Goal: Task Accomplishment & Management: Use online tool/utility

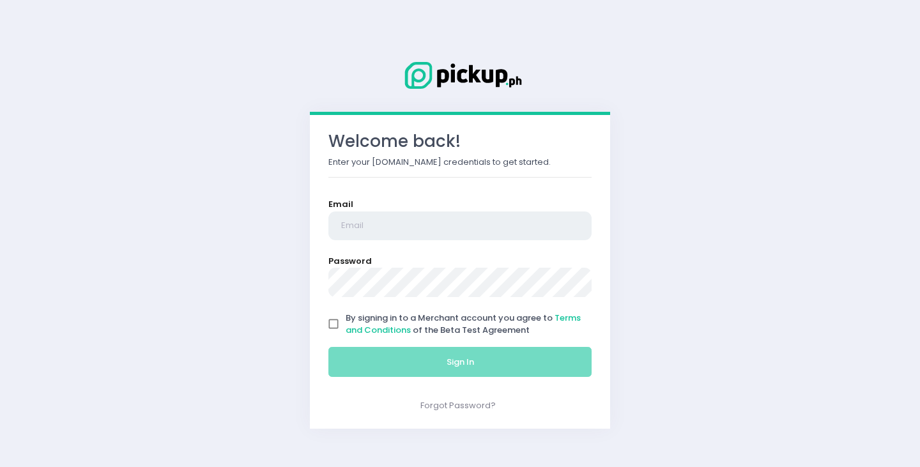
type input "[EMAIL_ADDRESS][PERSON_NAME][DOMAIN_NAME]"
click at [333, 322] on input "By signing in to a Merchant account you agree to Terms and Conditions of the Be…" at bounding box center [334, 324] width 24 height 24
checkbox input "true"
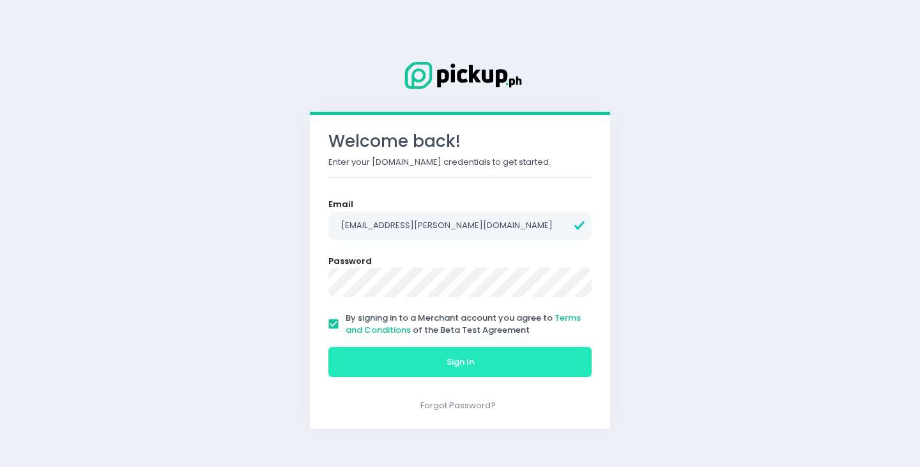
click at [359, 361] on button "Sign In" at bounding box center [460, 362] width 263 height 31
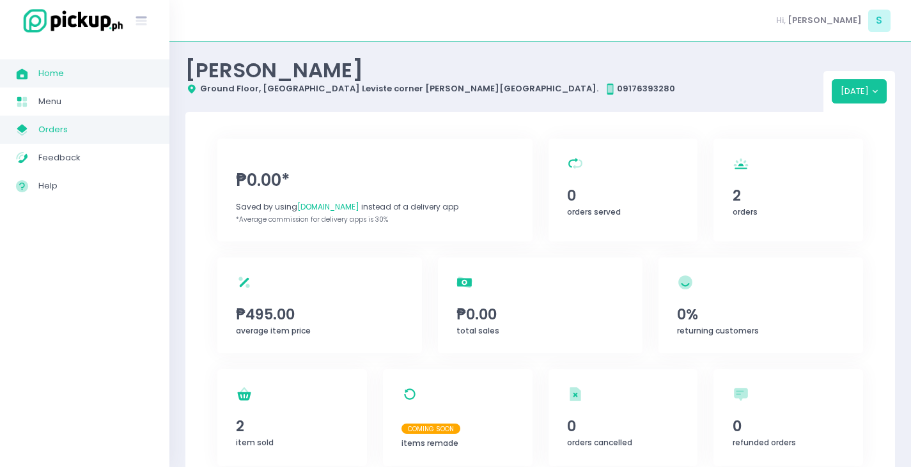
click at [34, 127] on span "My Store Created with Sketch." at bounding box center [27, 129] width 22 height 17
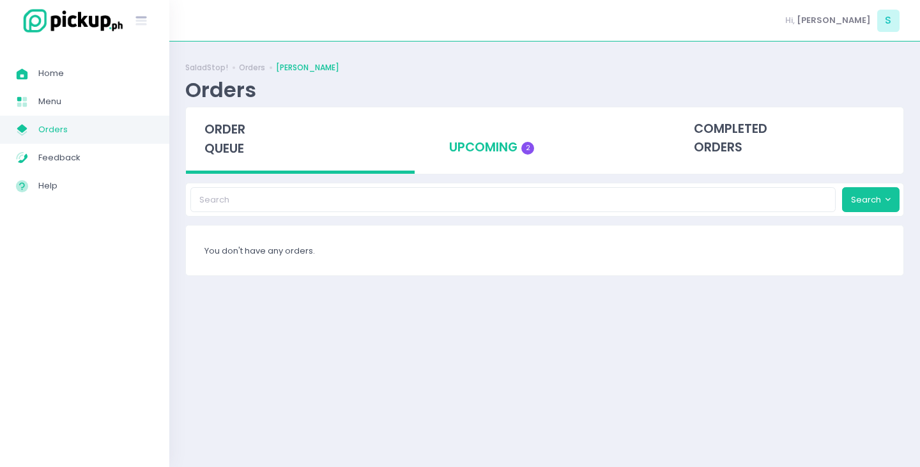
click at [502, 151] on div "upcoming 2" at bounding box center [545, 138] width 229 height 63
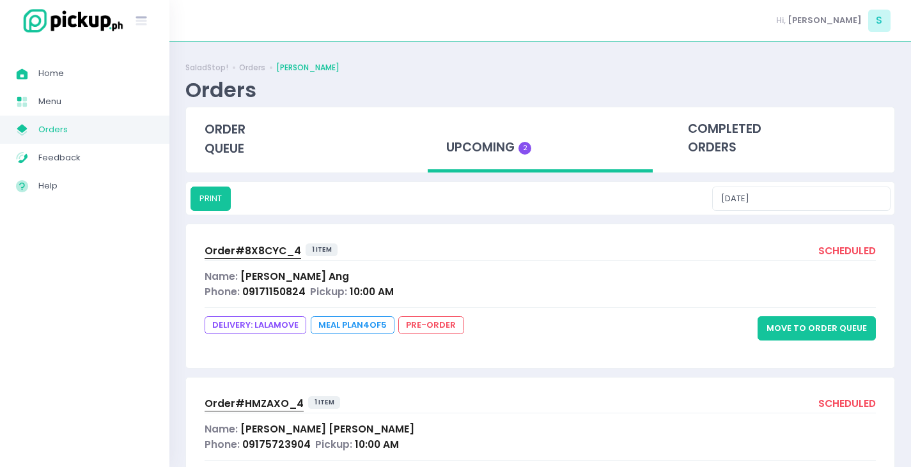
click at [270, 246] on span "Order# 8X8CYC_4" at bounding box center [253, 250] width 97 height 13
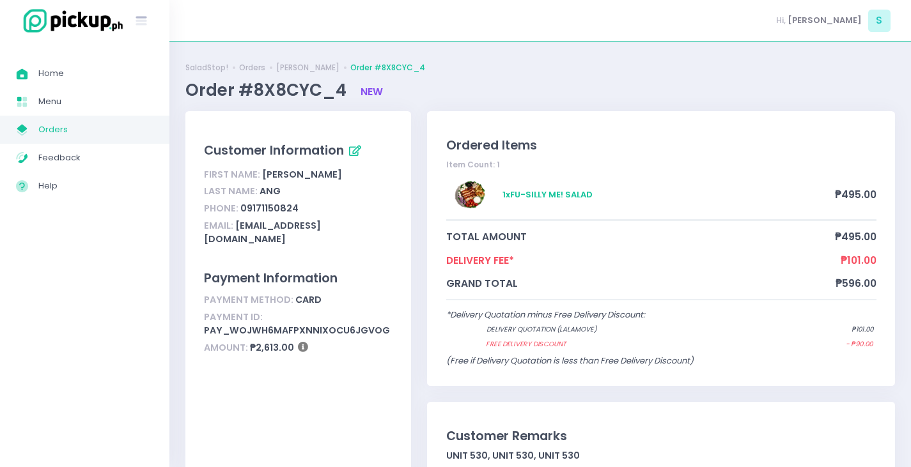
click at [61, 134] on span "Orders" at bounding box center [95, 129] width 115 height 17
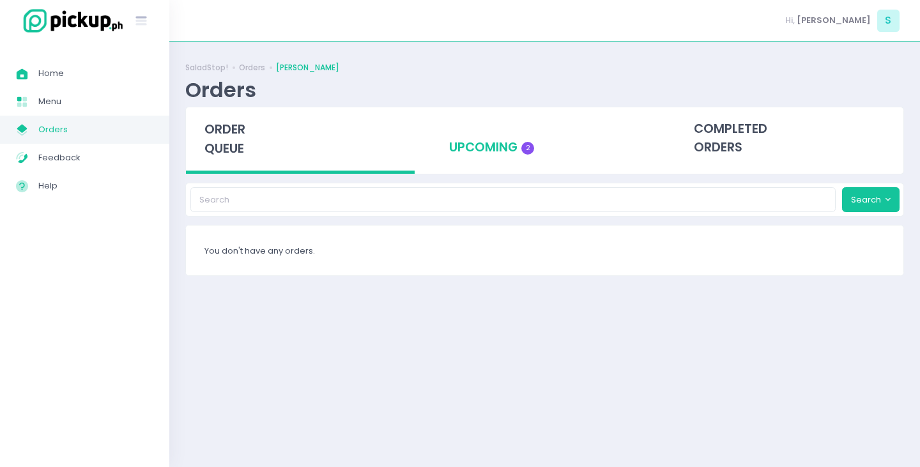
click at [506, 148] on div "upcoming 2" at bounding box center [545, 138] width 229 height 63
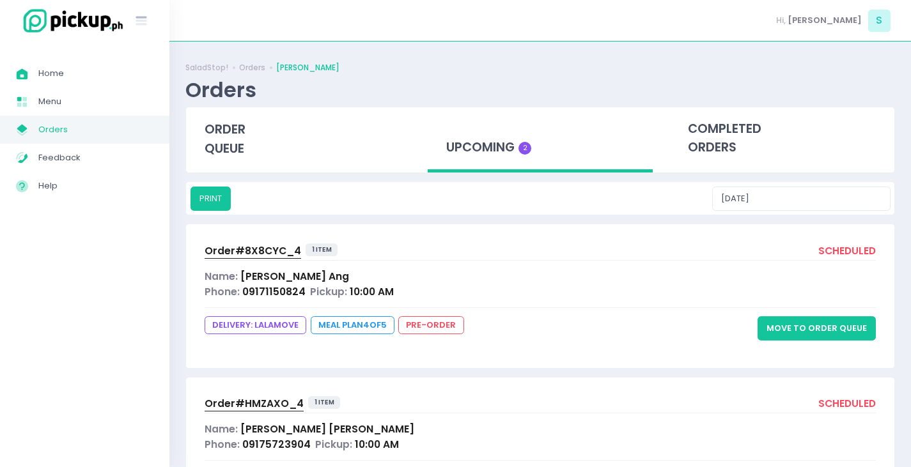
click at [846, 327] on button "Move to Order Queue" at bounding box center [816, 328] width 118 height 24
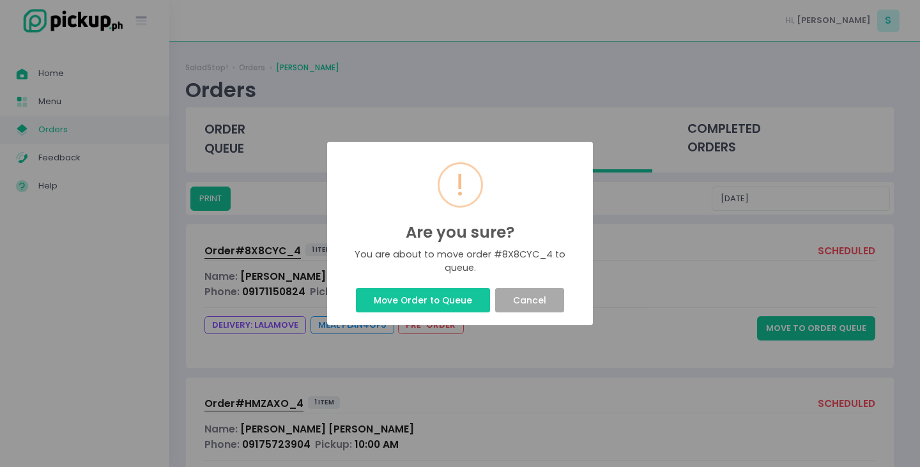
click at [434, 303] on button "Move Order to Queue" at bounding box center [423, 300] width 134 height 24
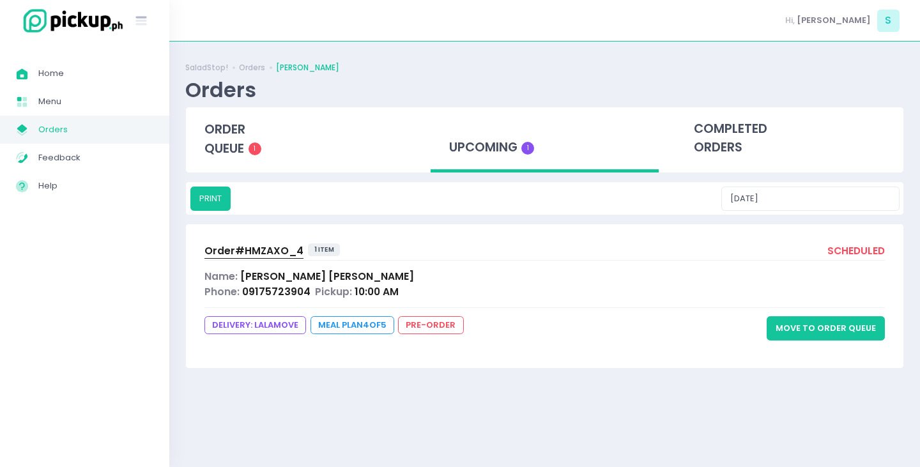
click at [456, 296] on div "Phone: 09175723904 Pickup: 10:00 AM" at bounding box center [545, 291] width 681 height 15
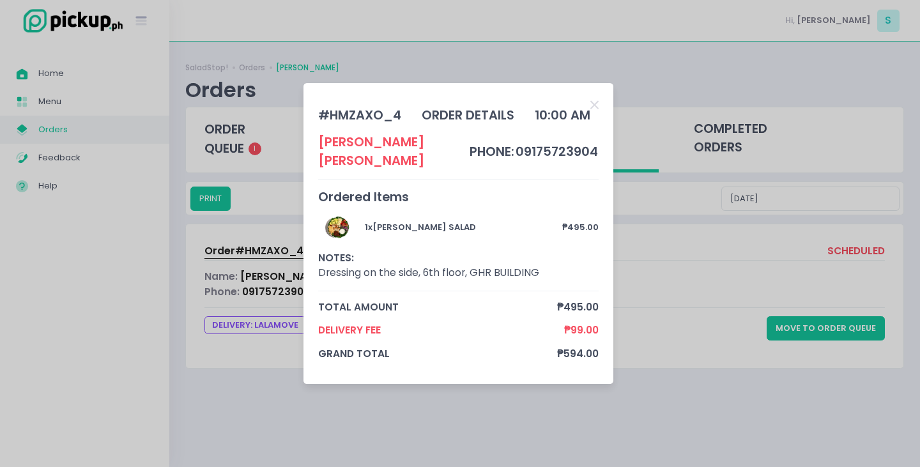
click at [808, 323] on div "# HMZAXO_4 order details 10:00 AM [PERSON_NAME] phone: 09175723904 Ordered Item…" at bounding box center [460, 233] width 920 height 467
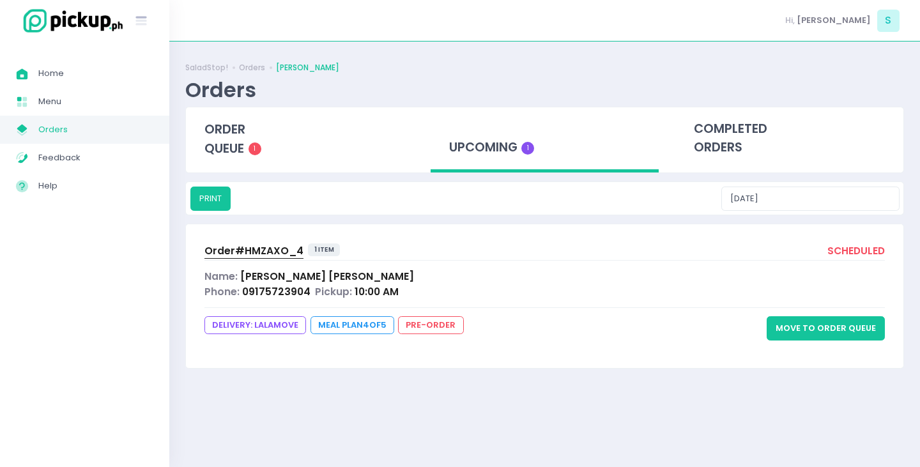
click at [812, 325] on button "Move to Order Queue" at bounding box center [826, 328] width 118 height 24
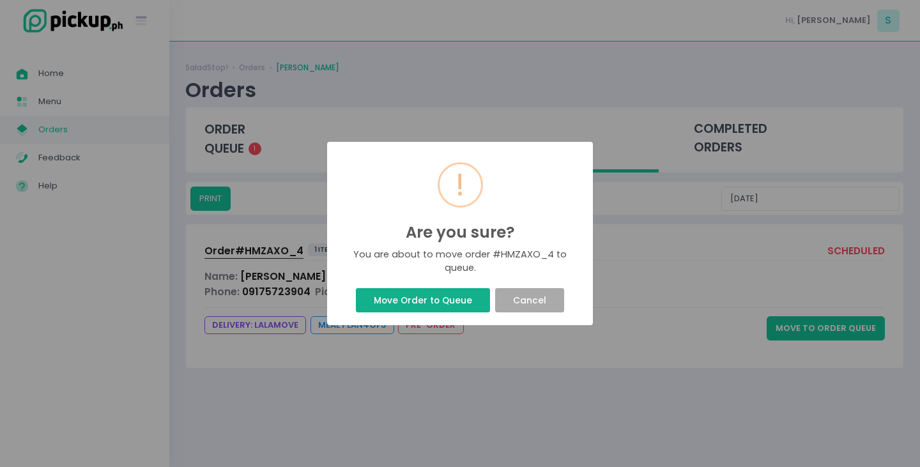
click at [440, 295] on button "Move Order to Queue" at bounding box center [423, 300] width 134 height 24
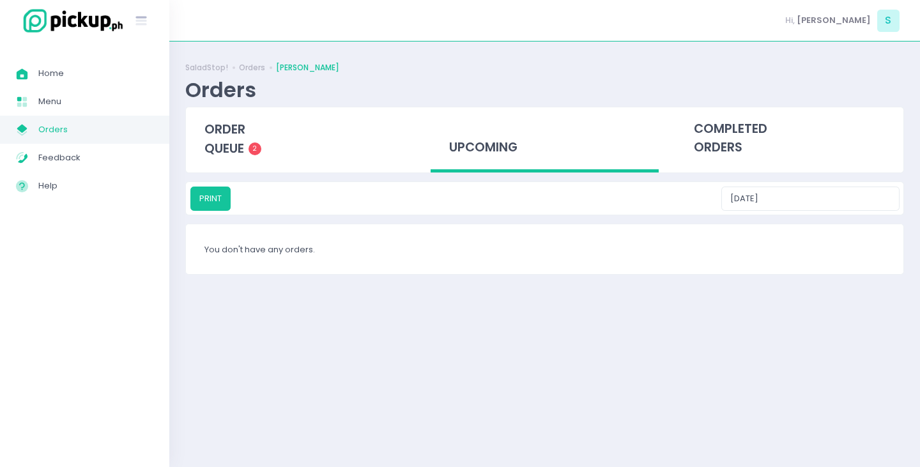
click at [453, 291] on div "SaladStop! Orders [PERSON_NAME] Orders order queue 2 upcoming completed orders …" at bounding box center [544, 255] width 751 height 394
click at [233, 136] on span "order queue" at bounding box center [225, 139] width 41 height 36
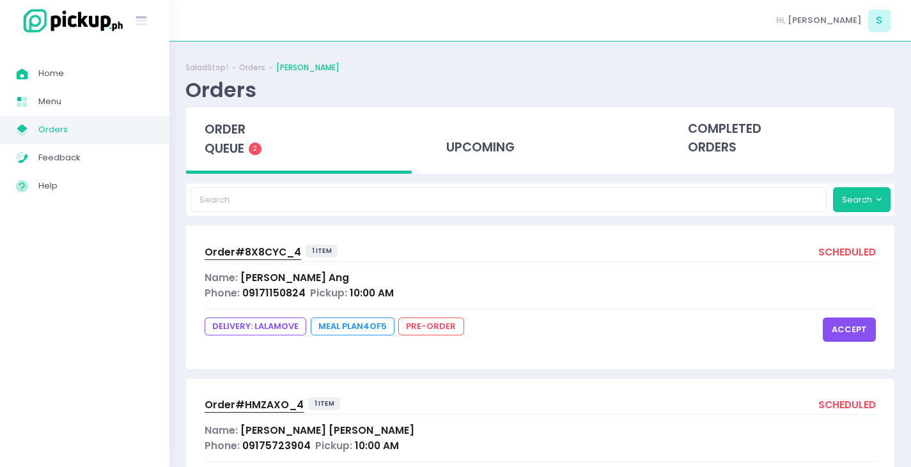
click at [857, 333] on button "accept" at bounding box center [849, 330] width 53 height 24
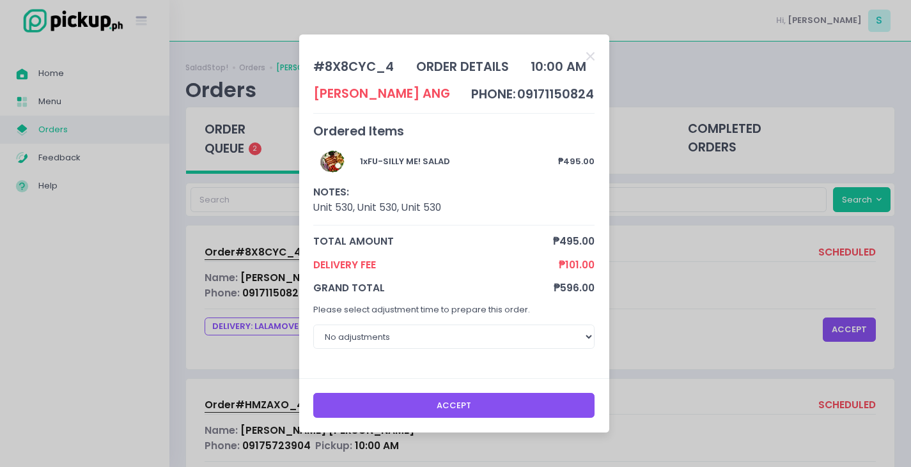
click at [438, 403] on button "Accept" at bounding box center [453, 405] width 281 height 24
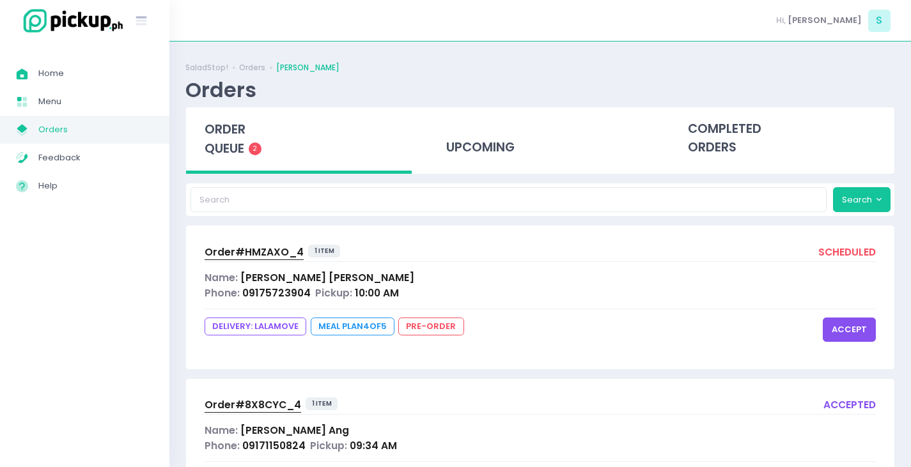
click at [854, 332] on button "accept" at bounding box center [849, 330] width 53 height 24
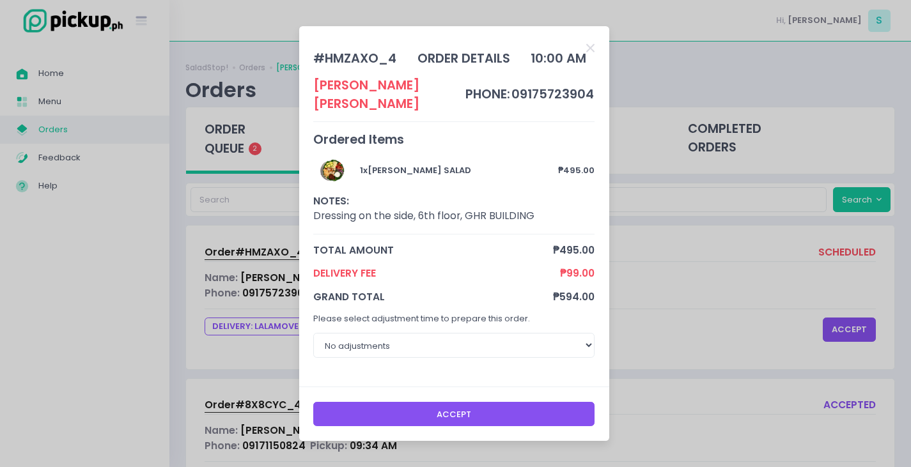
click at [504, 403] on button "Accept" at bounding box center [453, 414] width 281 height 24
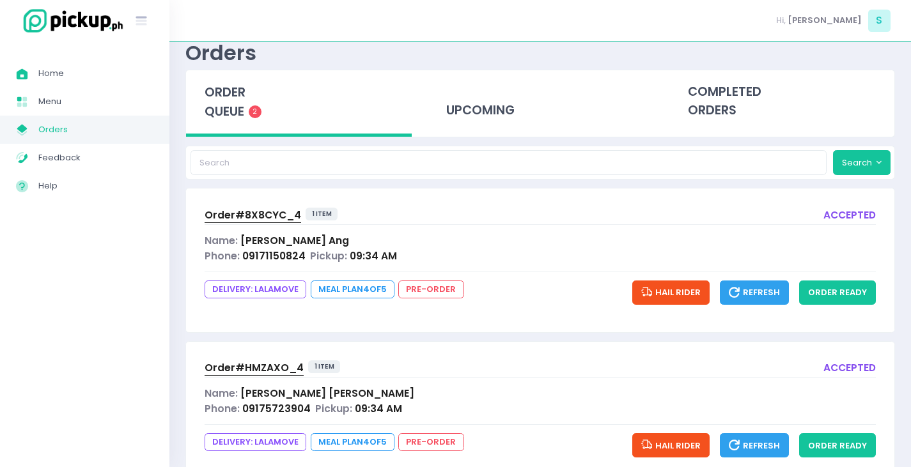
scroll to position [16, 0]
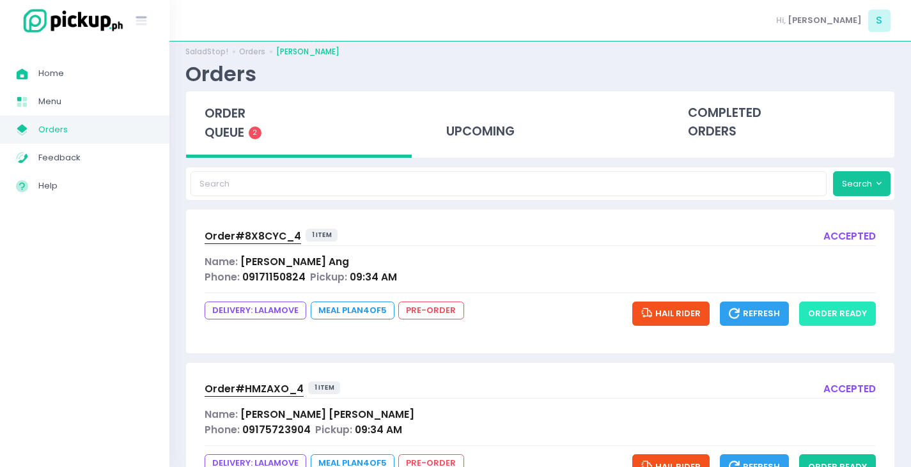
click at [846, 311] on button "order ready" at bounding box center [837, 314] width 77 height 24
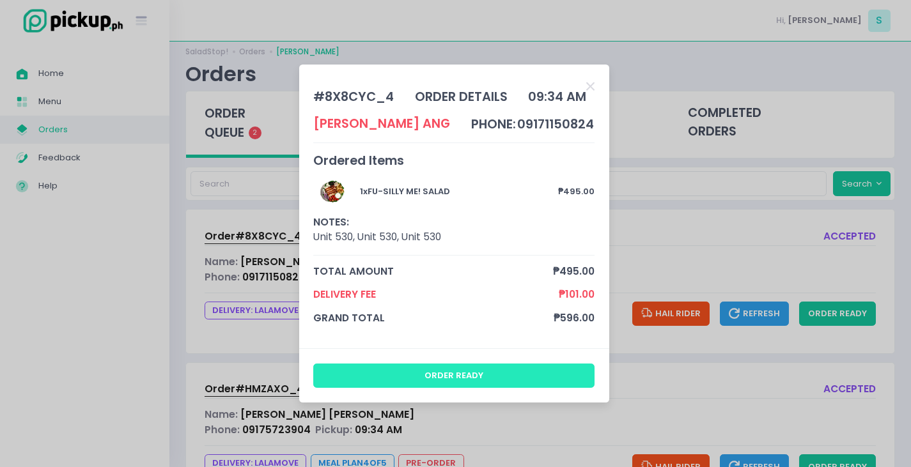
click at [562, 374] on button "order ready" at bounding box center [453, 376] width 281 height 24
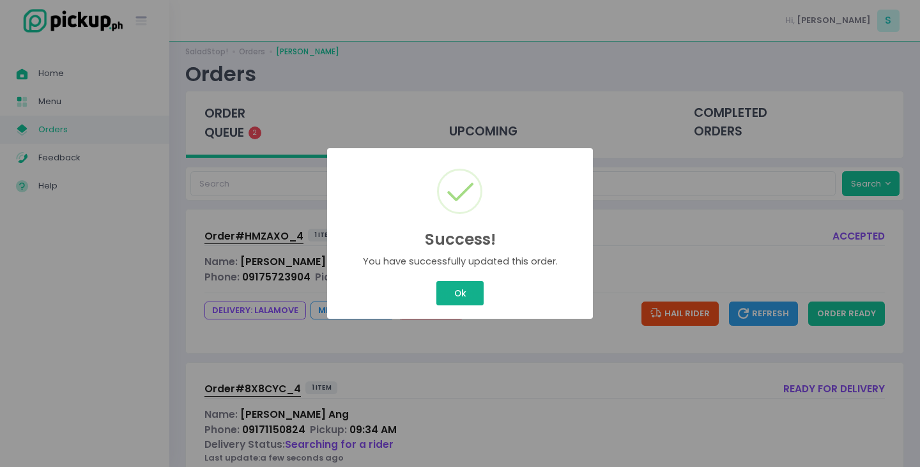
click at [456, 300] on div "Success! × You have successfully updated this order. Ok Cancel" at bounding box center [460, 233] width 920 height 467
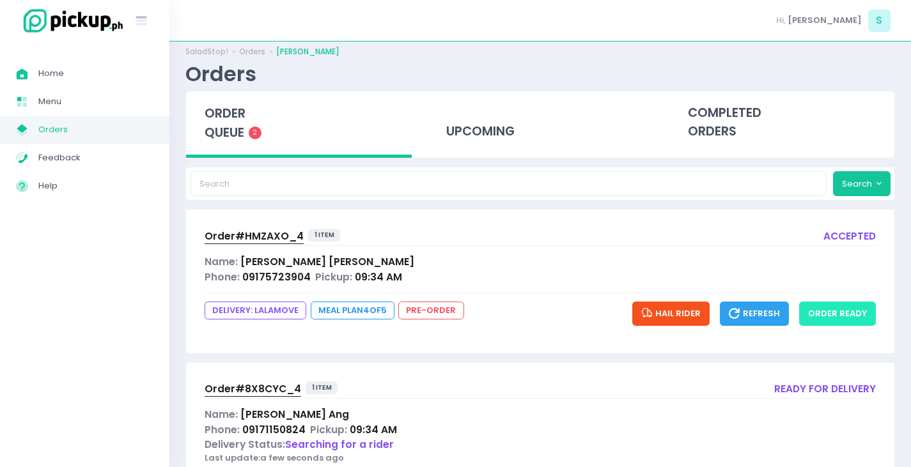
click at [841, 314] on button "order ready" at bounding box center [837, 314] width 77 height 24
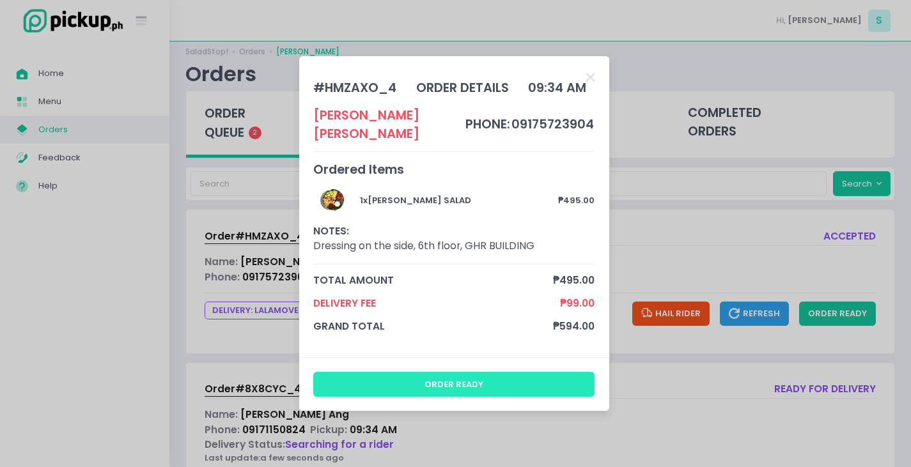
click at [460, 372] on button "order ready" at bounding box center [453, 384] width 281 height 24
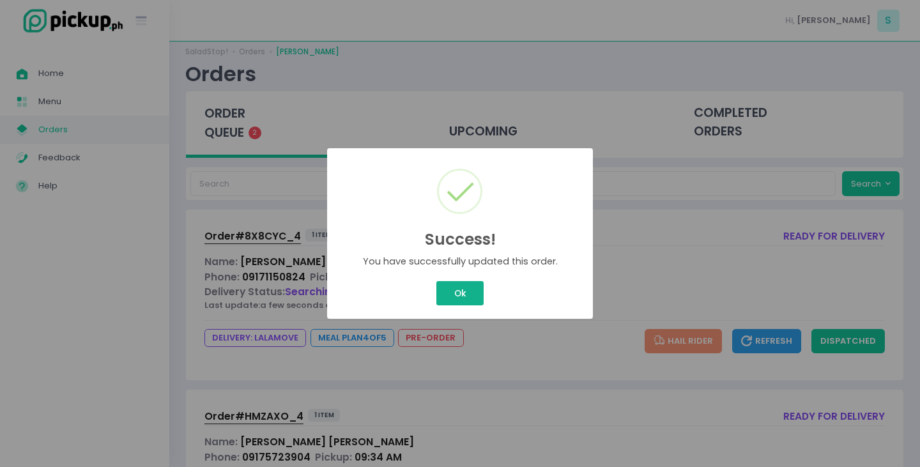
click at [465, 294] on button "Ok" at bounding box center [460, 293] width 47 height 24
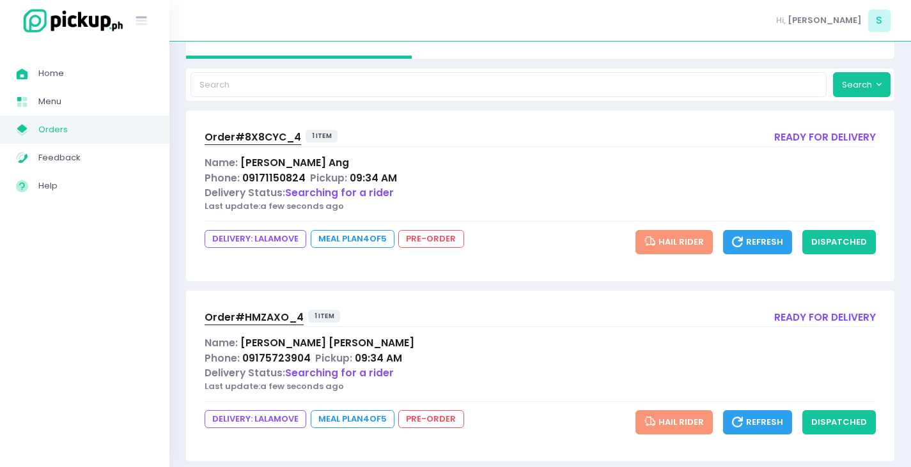
scroll to position [134, 0]
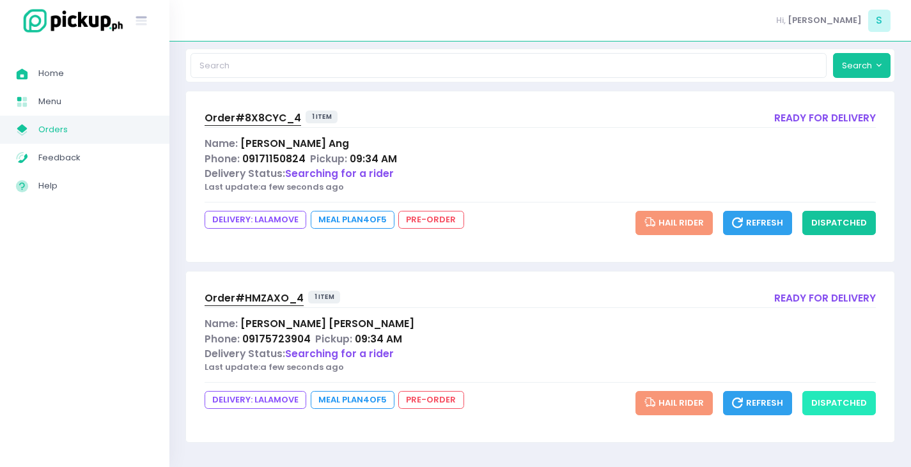
drag, startPoint x: 835, startPoint y: 405, endPoint x: 841, endPoint y: 396, distance: 11.2
click at [837, 405] on button "dispatched" at bounding box center [839, 403] width 74 height 24
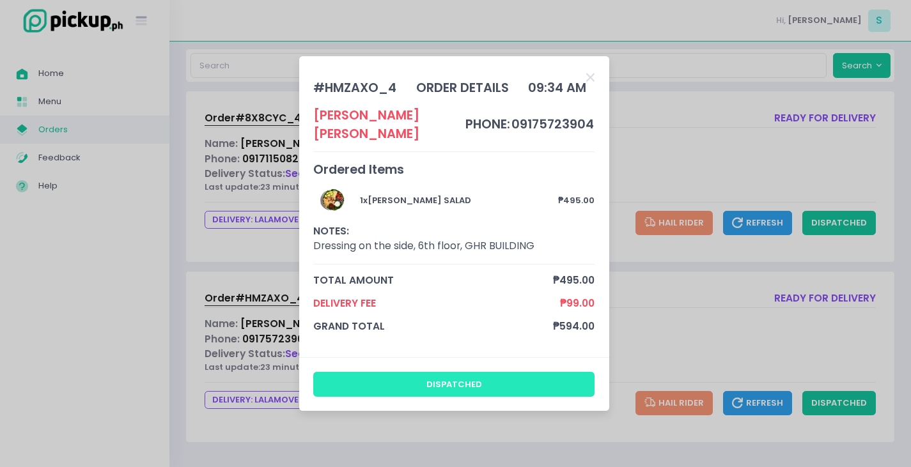
click at [495, 382] on button "dispatched" at bounding box center [453, 384] width 281 height 24
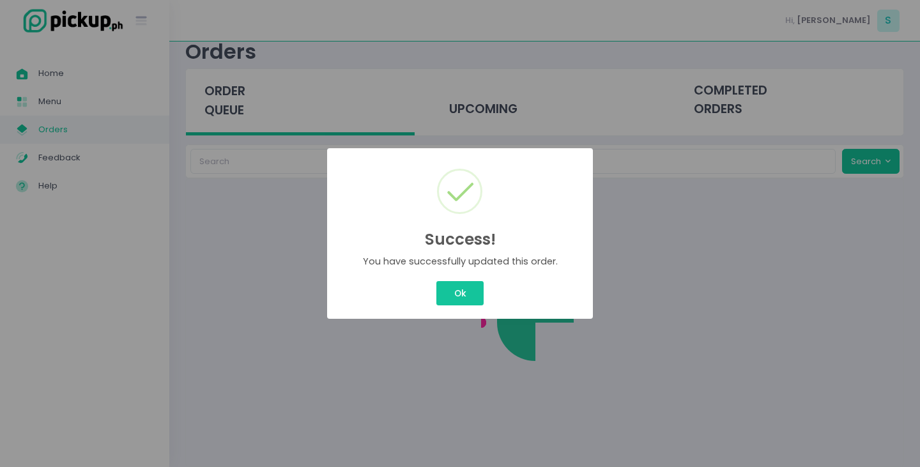
scroll to position [0, 0]
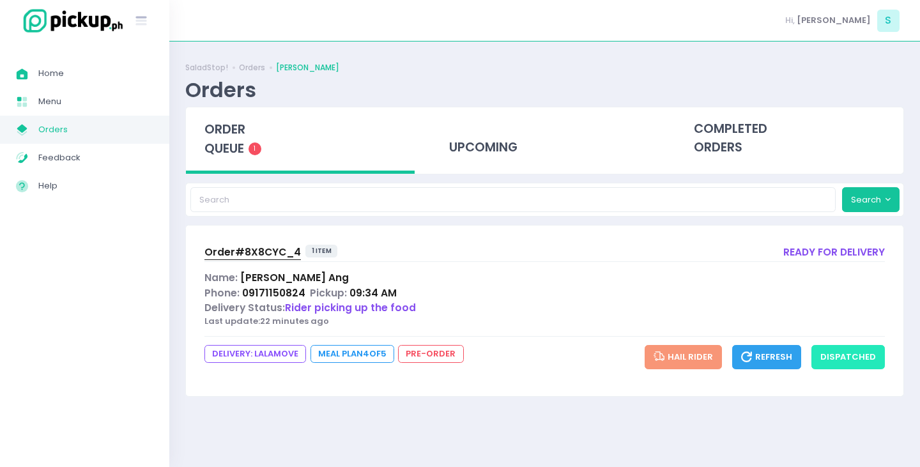
click at [858, 353] on button "dispatched" at bounding box center [849, 357] width 74 height 24
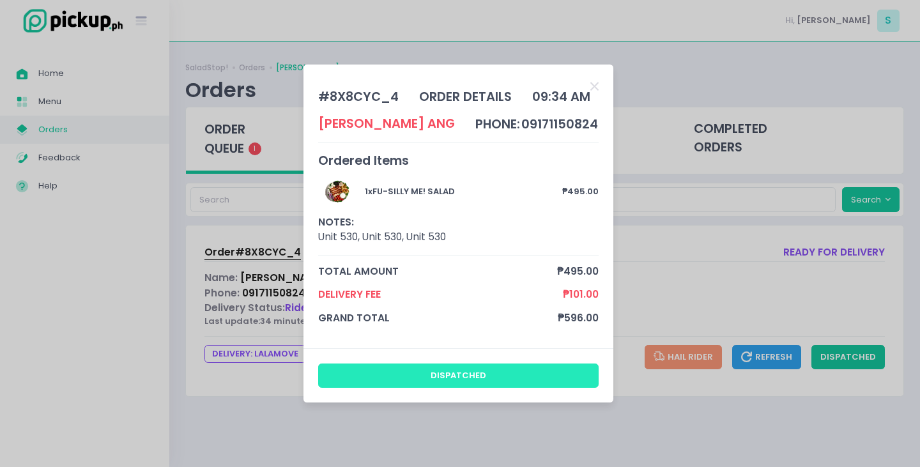
click at [477, 379] on button "dispatched" at bounding box center [458, 376] width 281 height 24
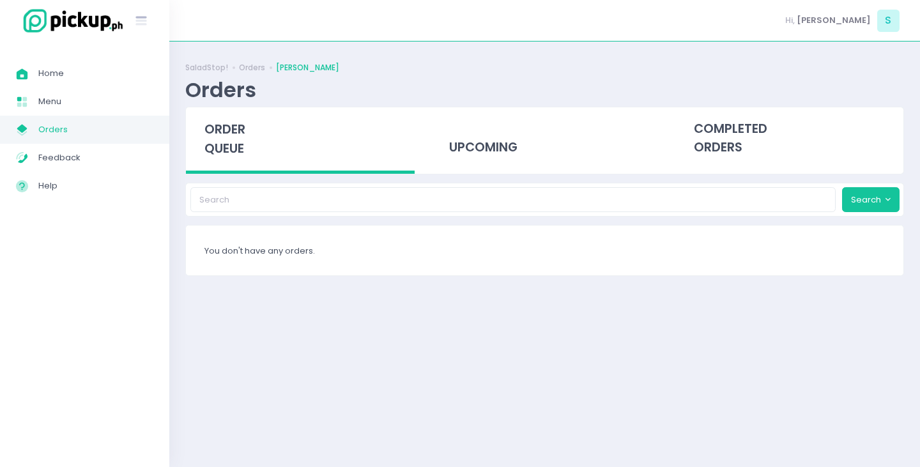
click at [224, 146] on span "order queue" at bounding box center [225, 139] width 41 height 36
